Goal: Check status: Check status

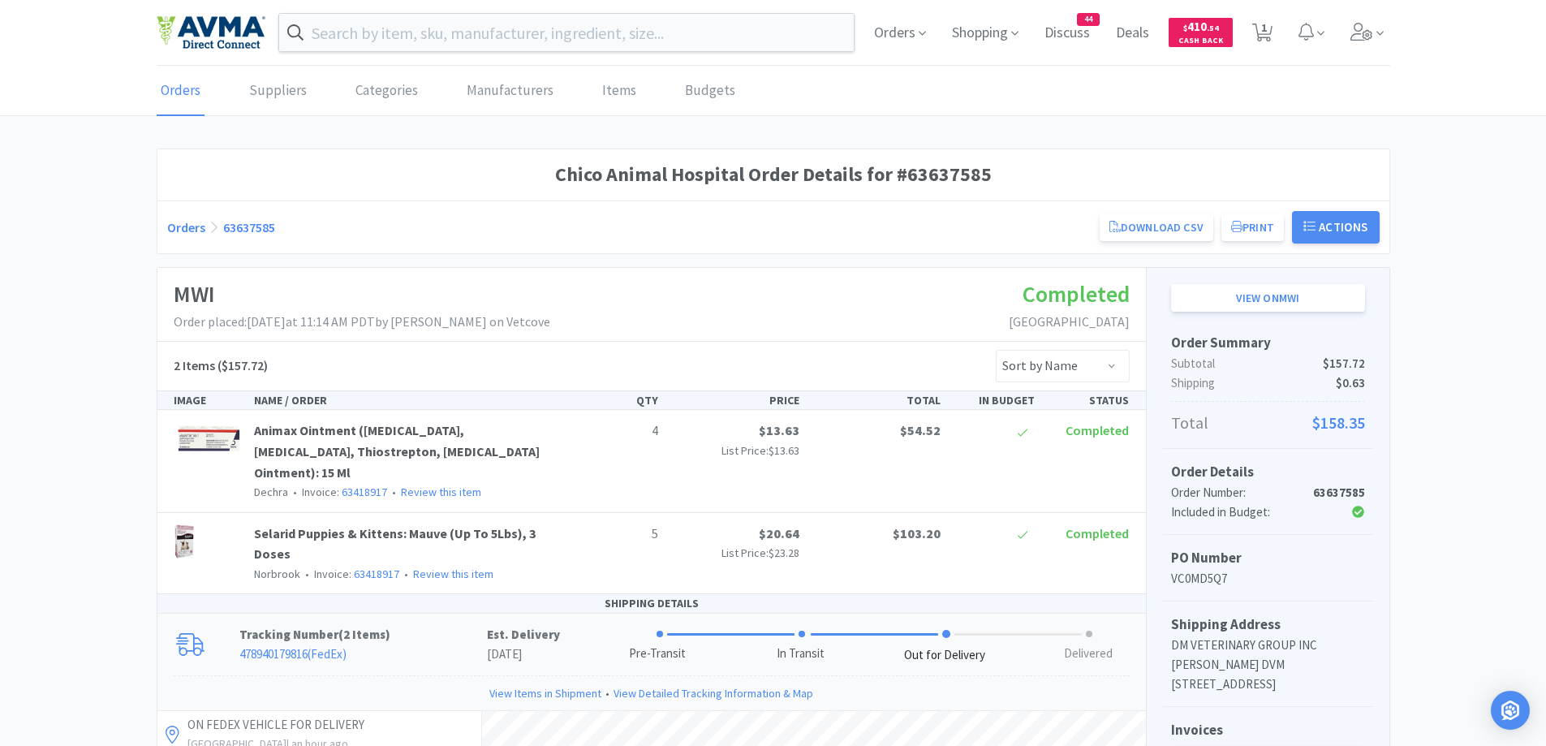
scroll to position [152, 0]
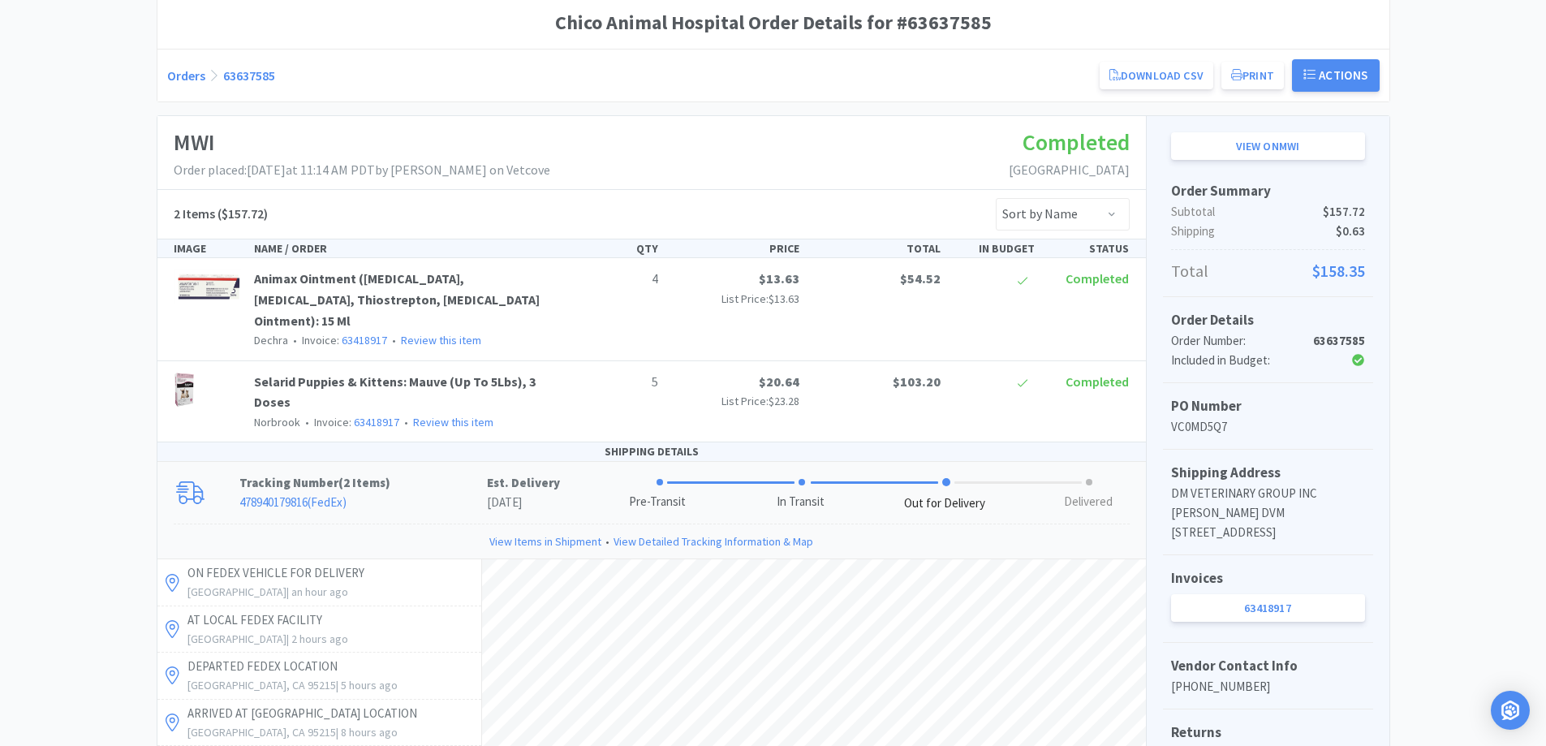
click at [180, 61] on div "Orders 63637585 Download CSV Print Chico Animal Hospital Order for MWI PO Numbe…" at bounding box center [773, 75] width 1213 height 32
click at [179, 81] on link "Orders" at bounding box center [186, 75] width 38 height 16
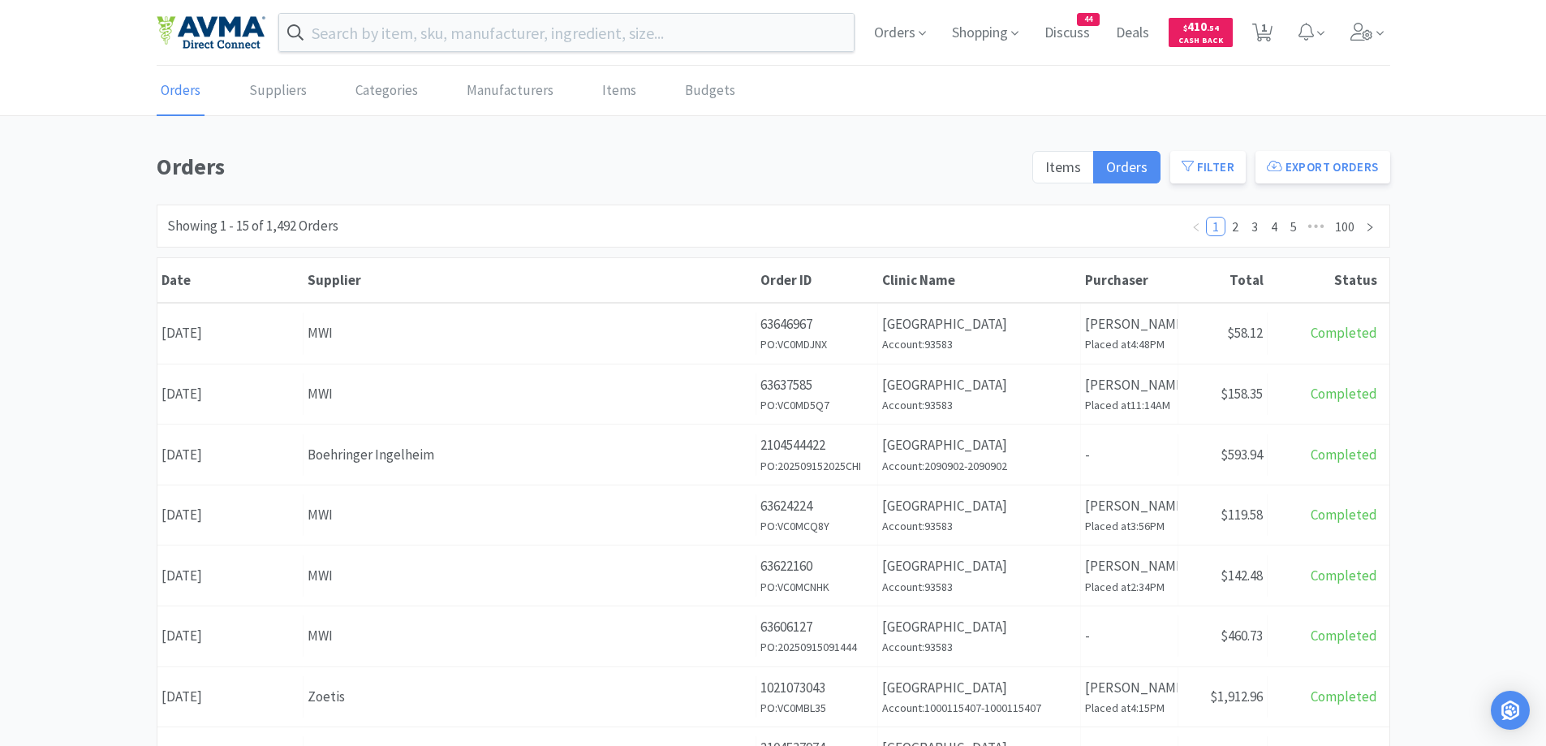
drag, startPoint x: 1416, startPoint y: 261, endPoint x: 1404, endPoint y: 255, distance: 12.7
click at [1404, 255] on div "Orders Items Orders Filter Export Orders Filters Filter Suppliers All Suppliers…" at bounding box center [773, 709] width 1546 height 1120
click at [54, 449] on div "Orders Items Orders Filter Export Orders Filters Filter Suppliers All Suppliers…" at bounding box center [773, 709] width 1546 height 1120
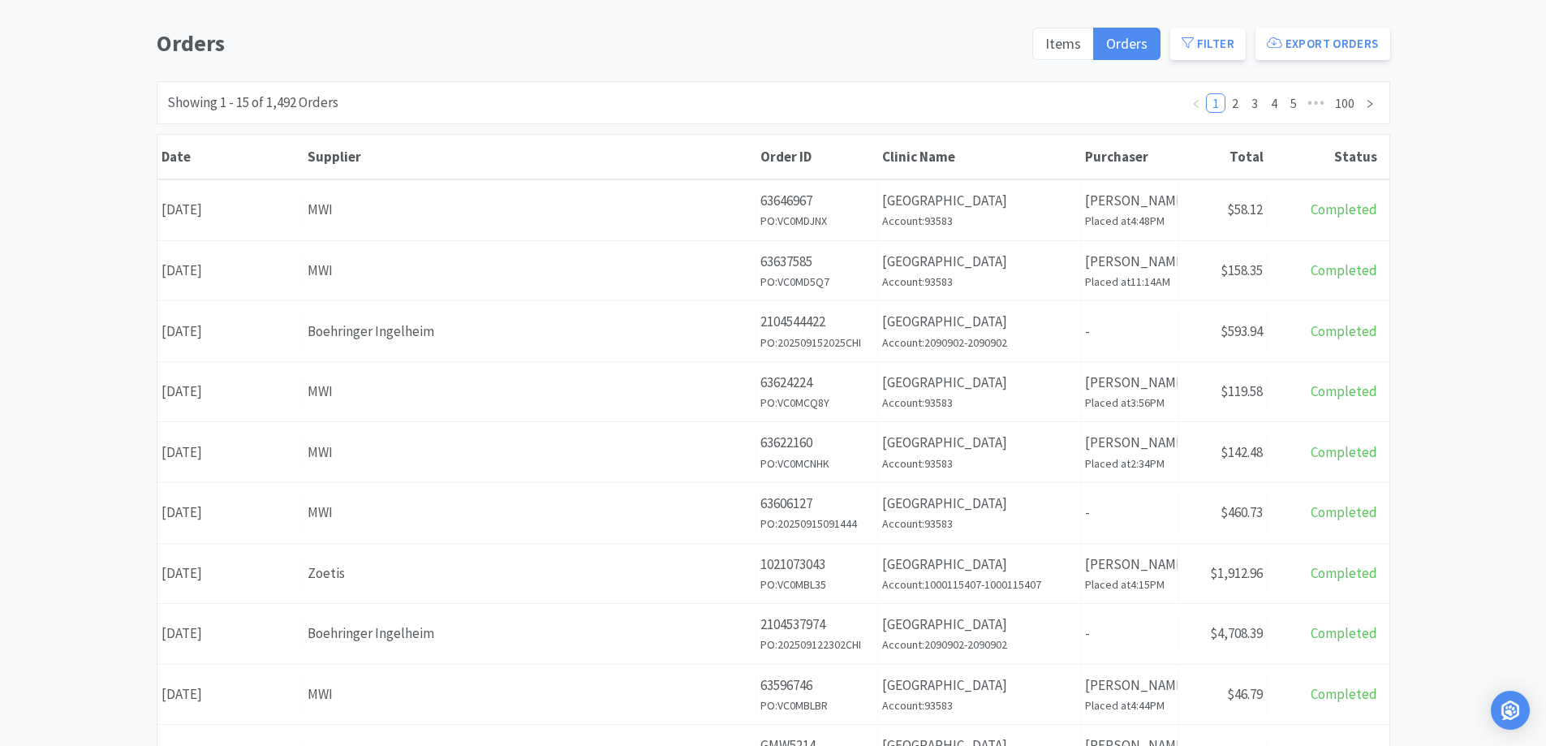
scroll to position [162, 0]
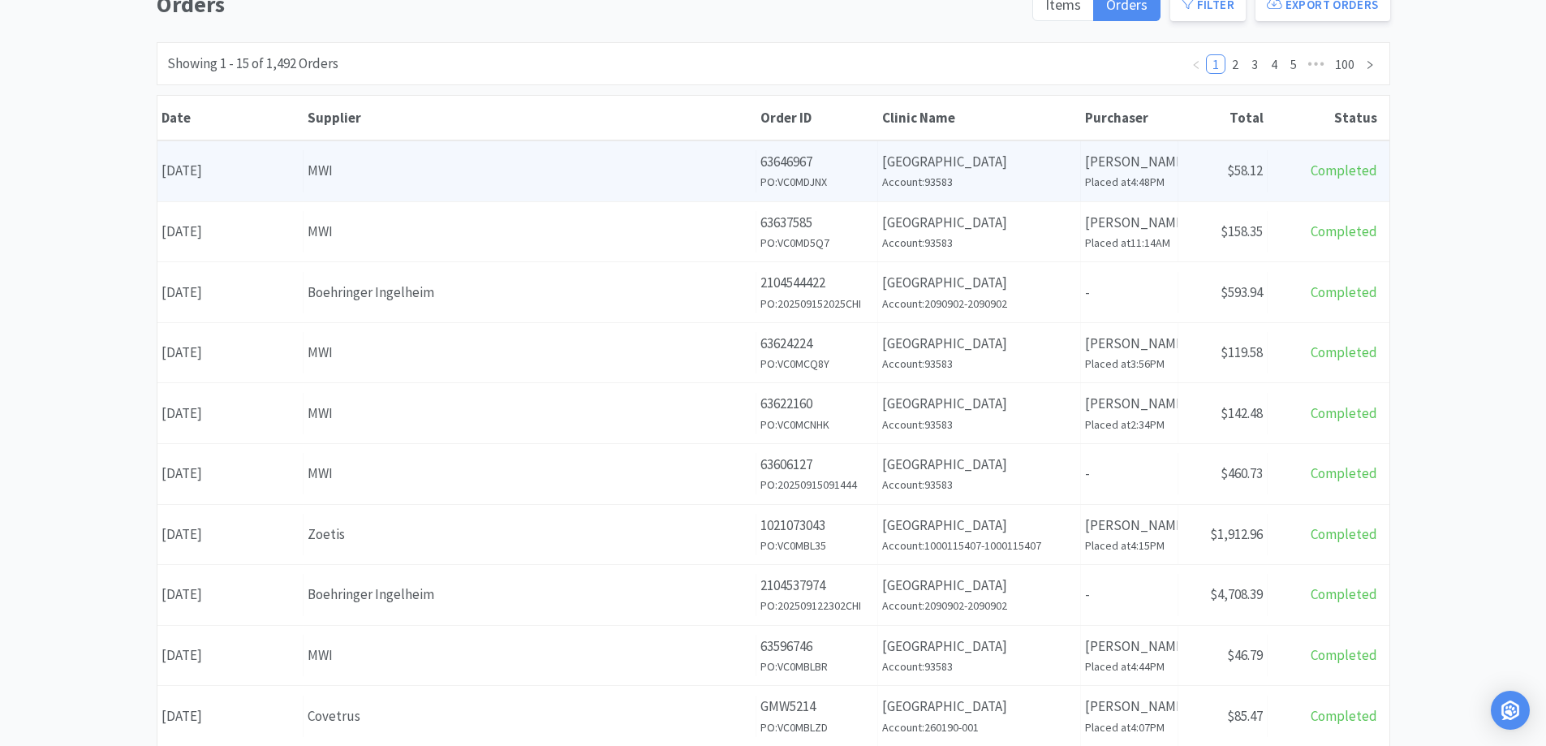
click at [739, 186] on div "Supplier MWI" at bounding box center [530, 170] width 453 height 41
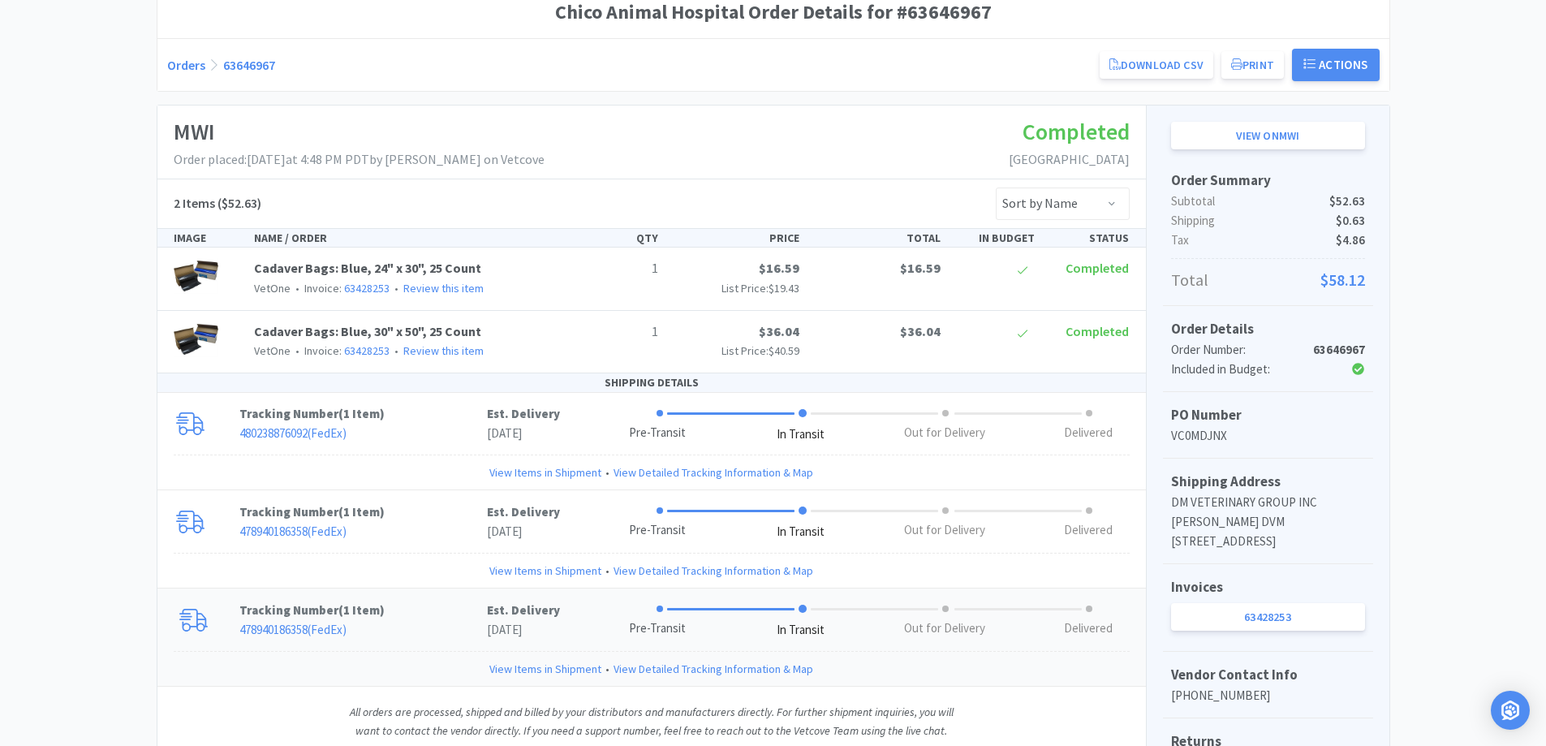
click at [401, 619] on p "Tracking Number ( 1 Item )" at bounding box center [363, 610] width 248 height 19
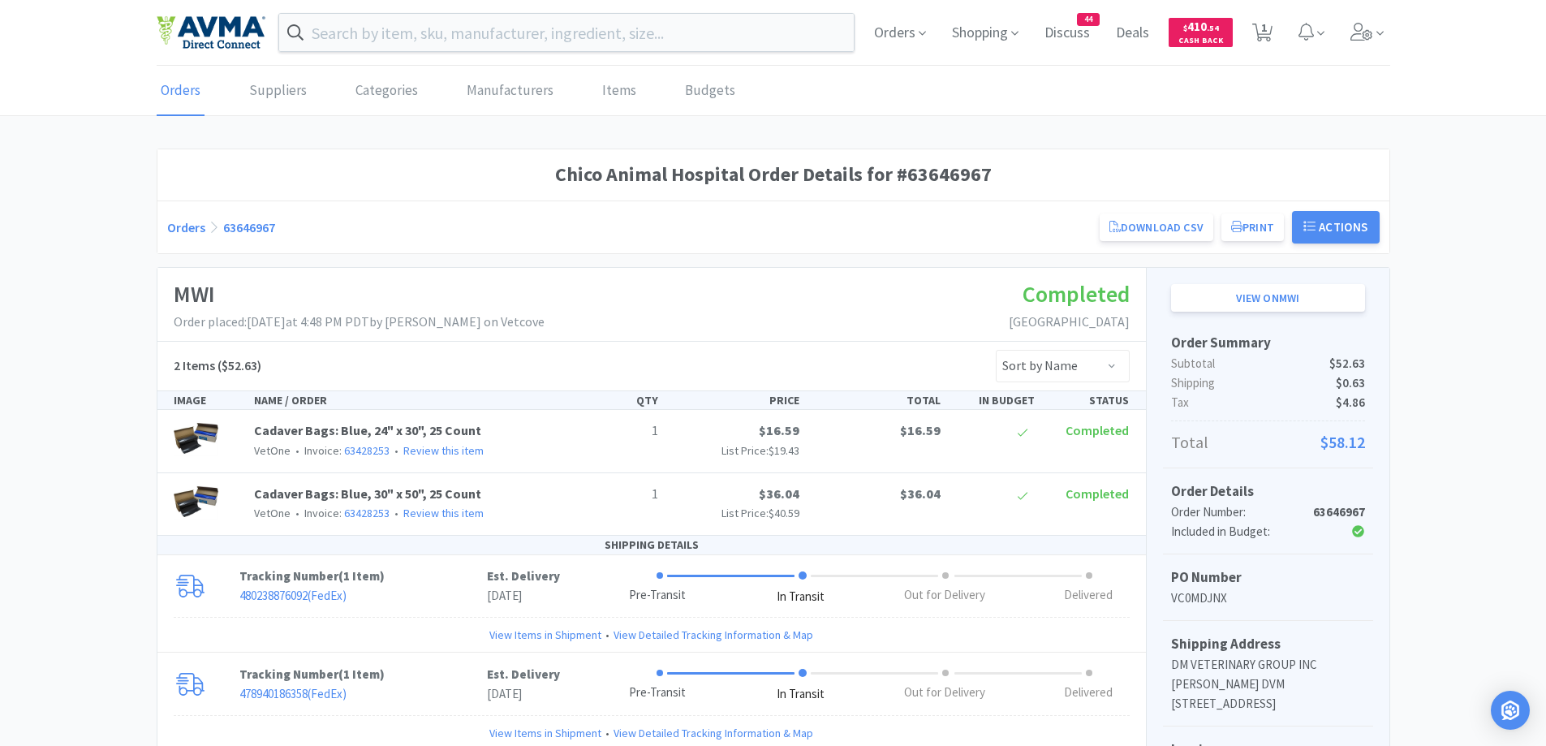
click at [192, 226] on link "Orders" at bounding box center [186, 227] width 38 height 16
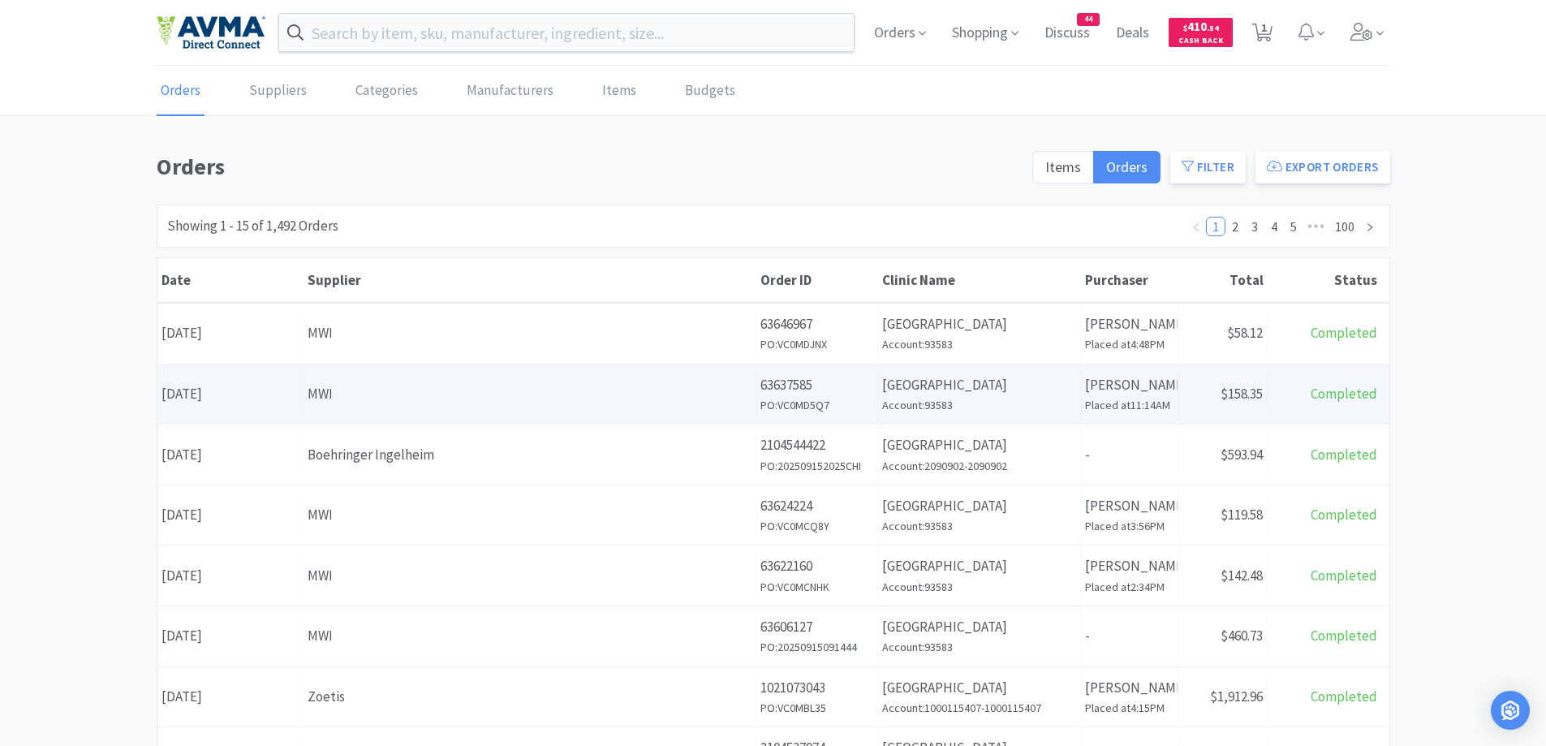
click at [410, 403] on div "MWI" at bounding box center [530, 394] width 444 height 22
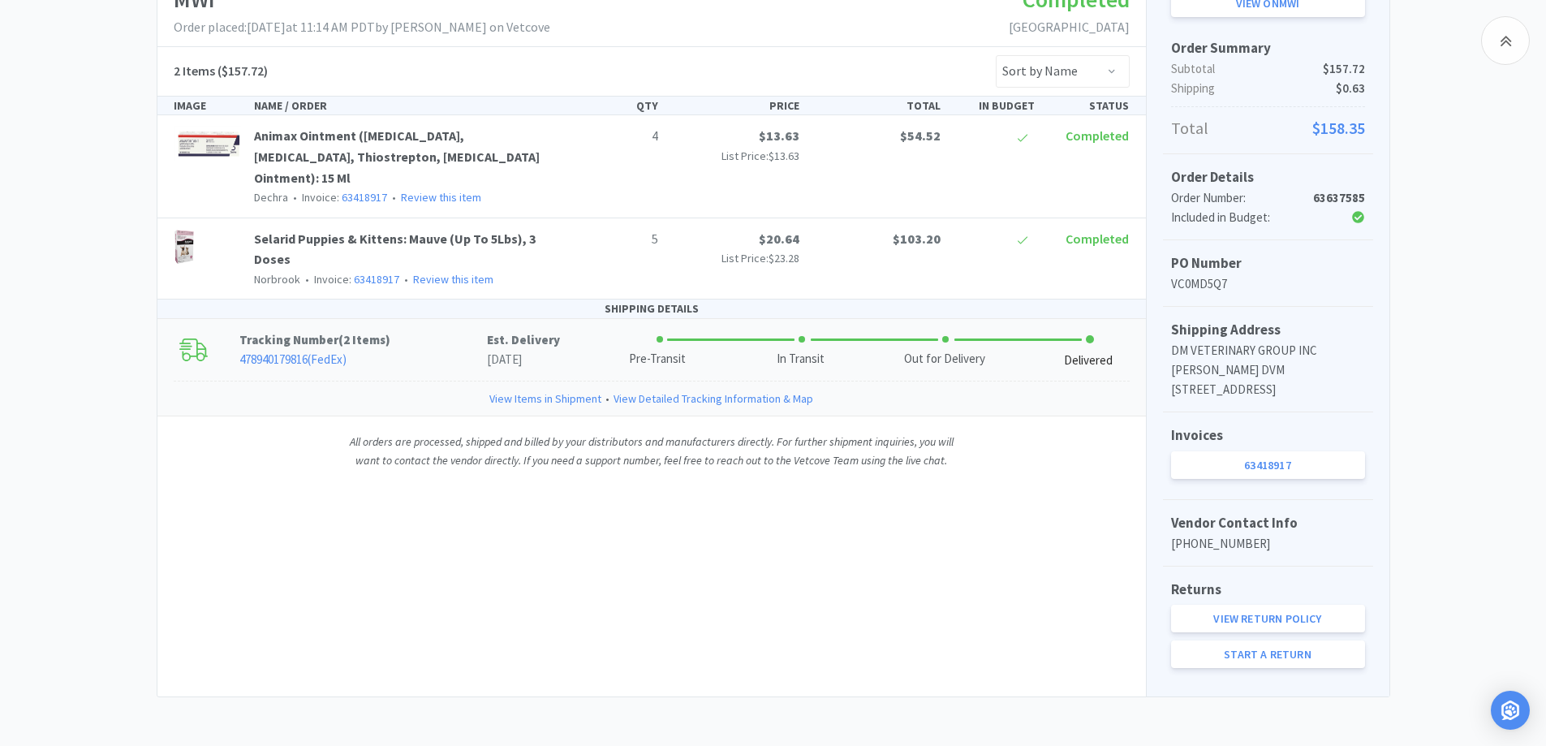
scroll to position [152, 0]
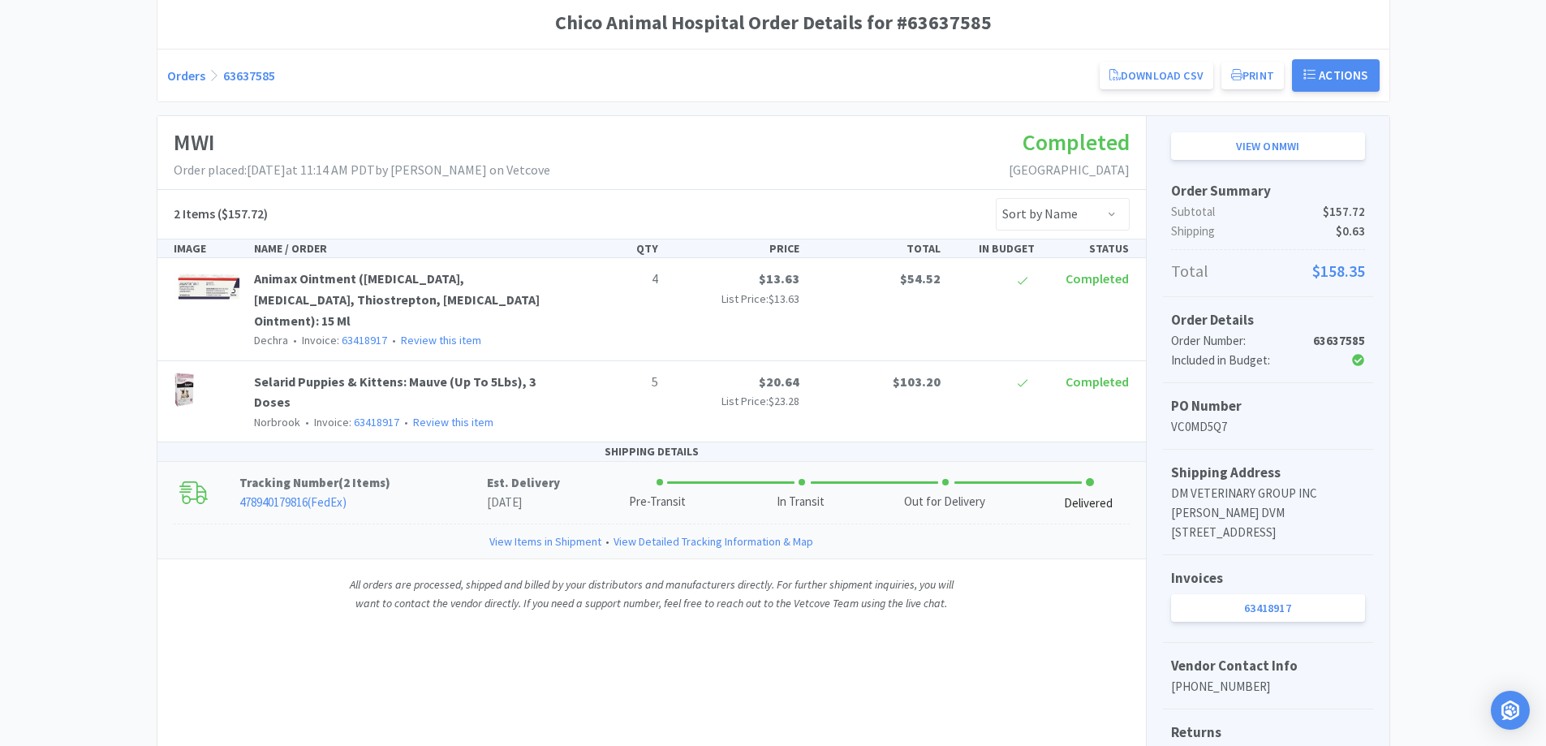
click at [442, 481] on p "Tracking Number ( 2 Items )" at bounding box center [363, 482] width 248 height 19
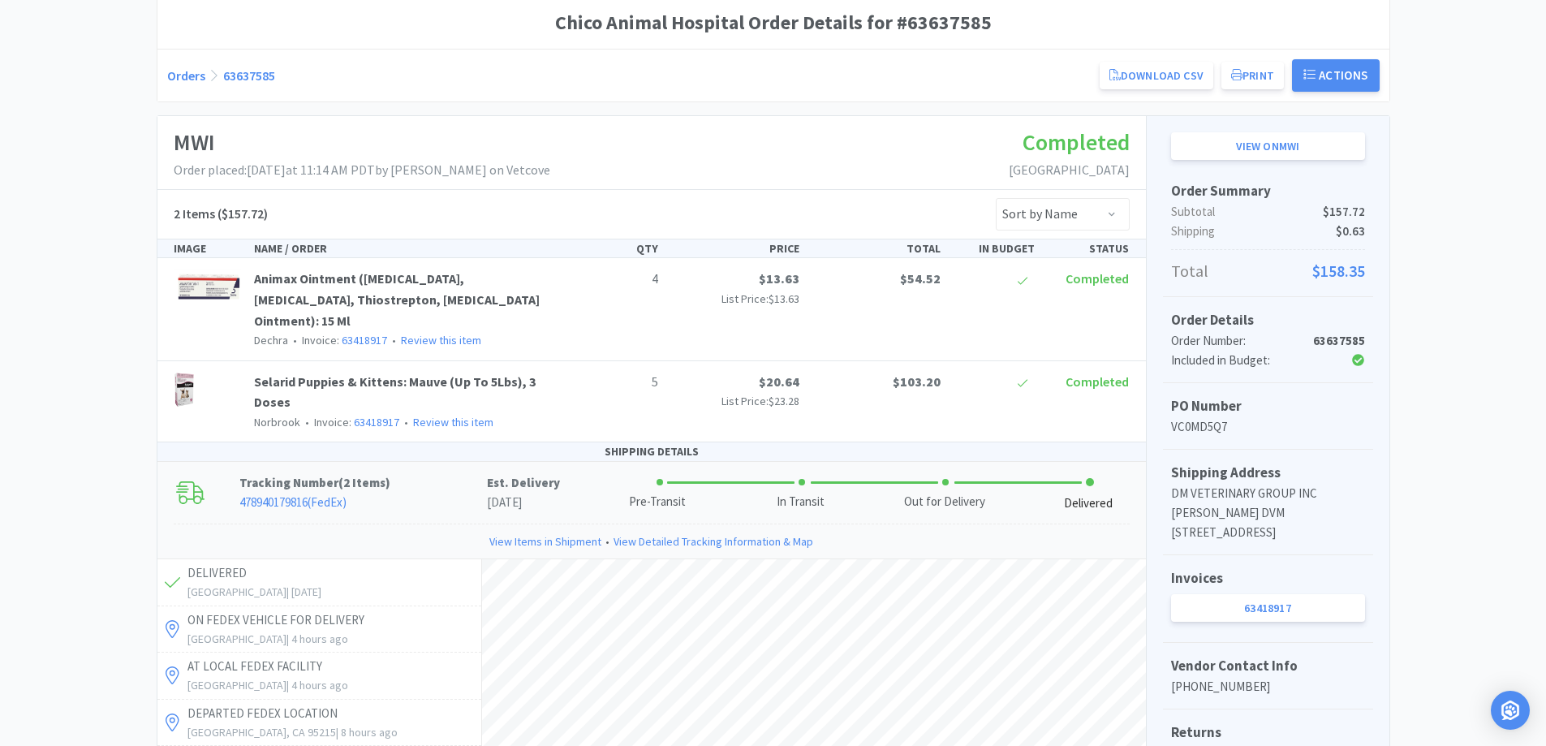
click at [1464, 259] on div "Chico Animal Hospital Order Details for #63637585 Orders 63637585 Download CSV …" at bounding box center [773, 657] width 1546 height 1320
click at [550, 151] on h1 "MWI" at bounding box center [362, 142] width 377 height 37
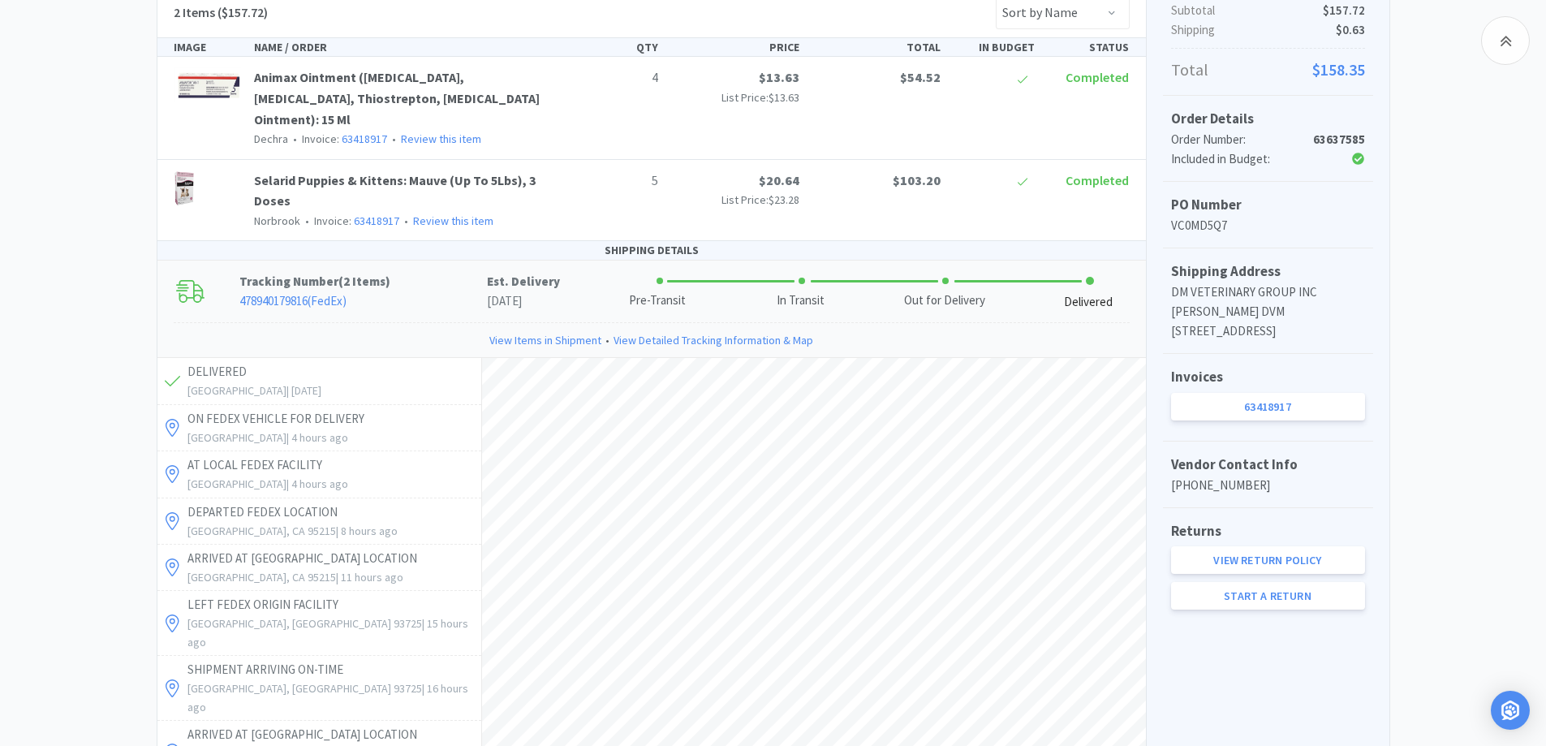
scroll to position [314, 0]
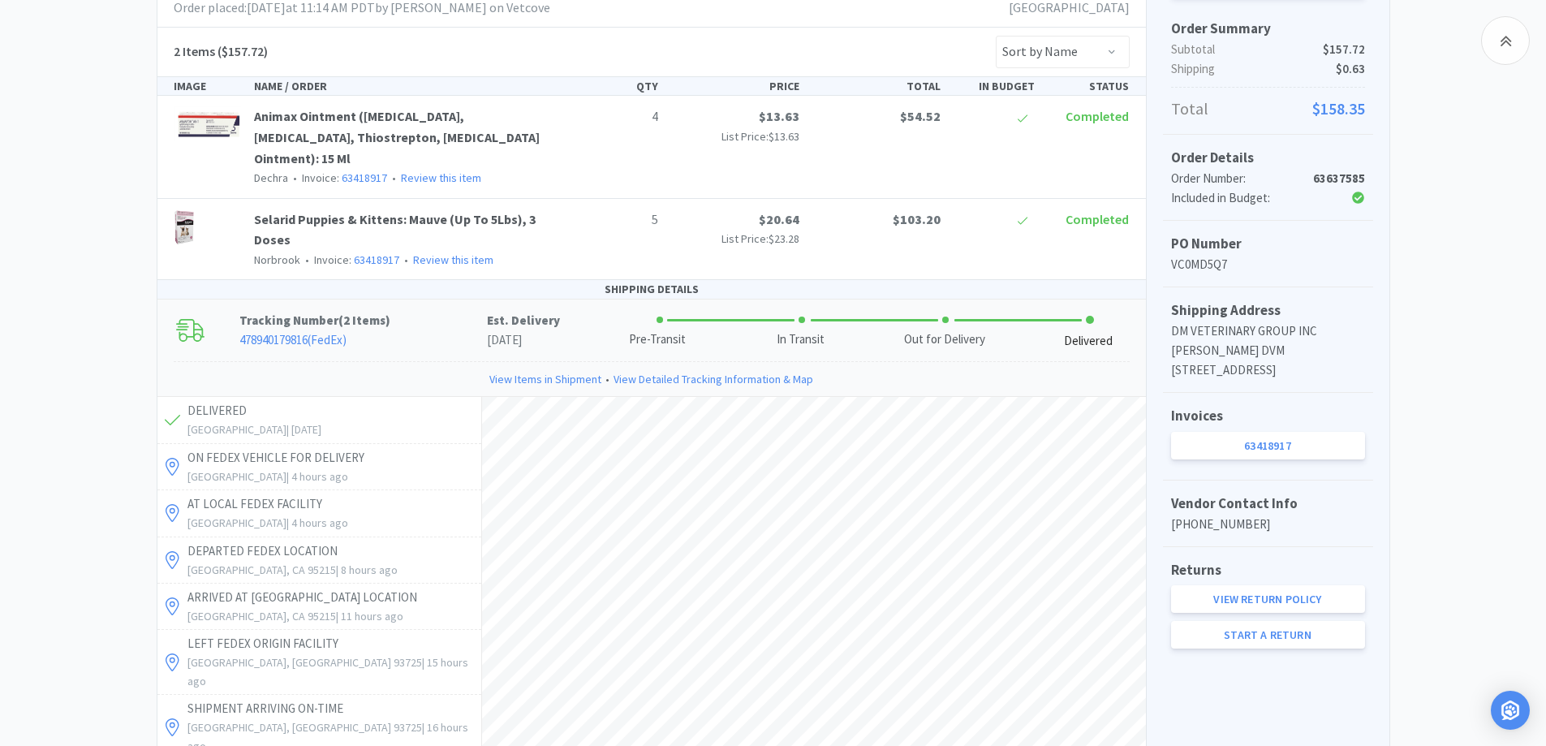
click at [53, 179] on div "Chico Animal Hospital Order Details for #63637585 Orders 63637585 Download CSV …" at bounding box center [773, 494] width 1546 height 1320
